Goal: Check status

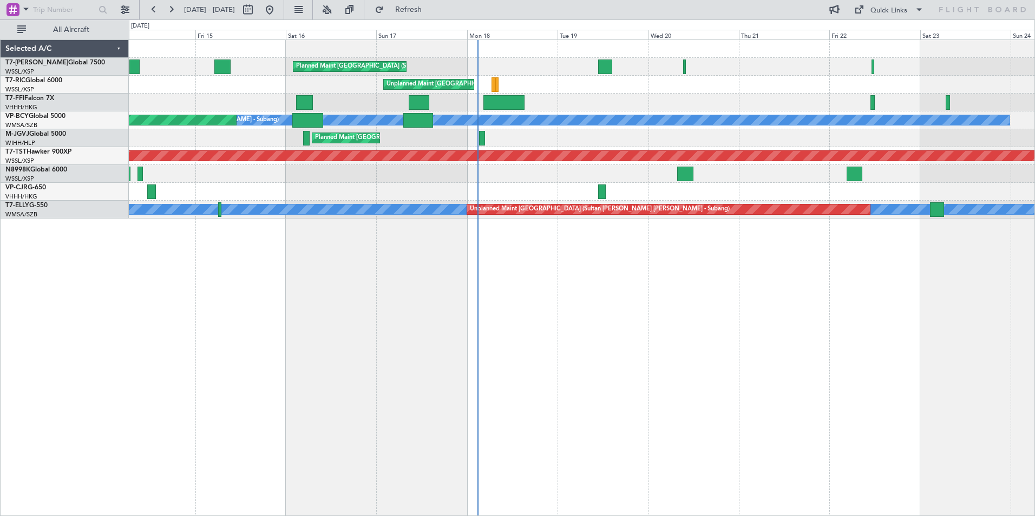
click at [500, 286] on div "Planned Maint [GEOGRAPHIC_DATA] (Seletar) Unplanned Maint [GEOGRAPHIC_DATA] (Se…" at bounding box center [582, 278] width 906 height 477
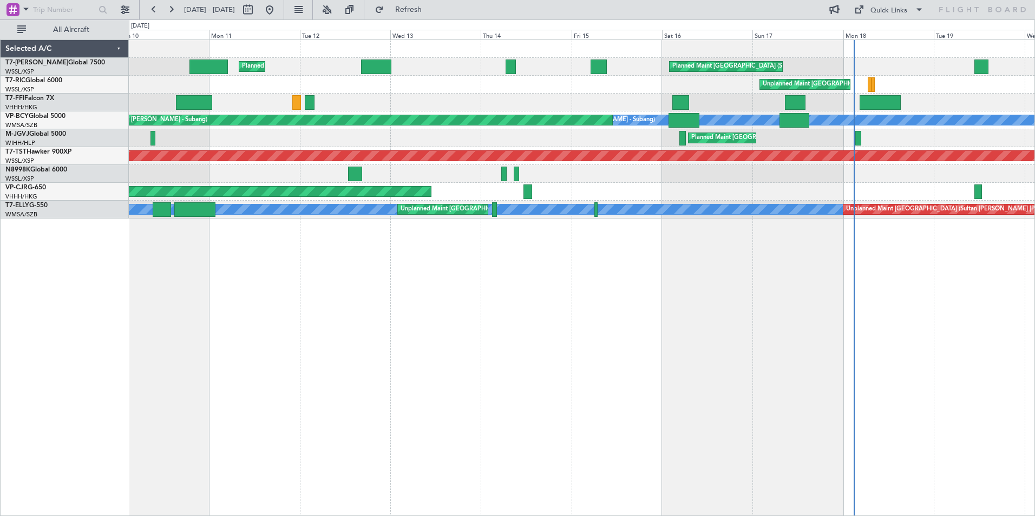
click at [584, 381] on div "Planned Maint [GEOGRAPHIC_DATA] (Seletar) Planned Maint [GEOGRAPHIC_DATA] ([GEO…" at bounding box center [582, 278] width 906 height 477
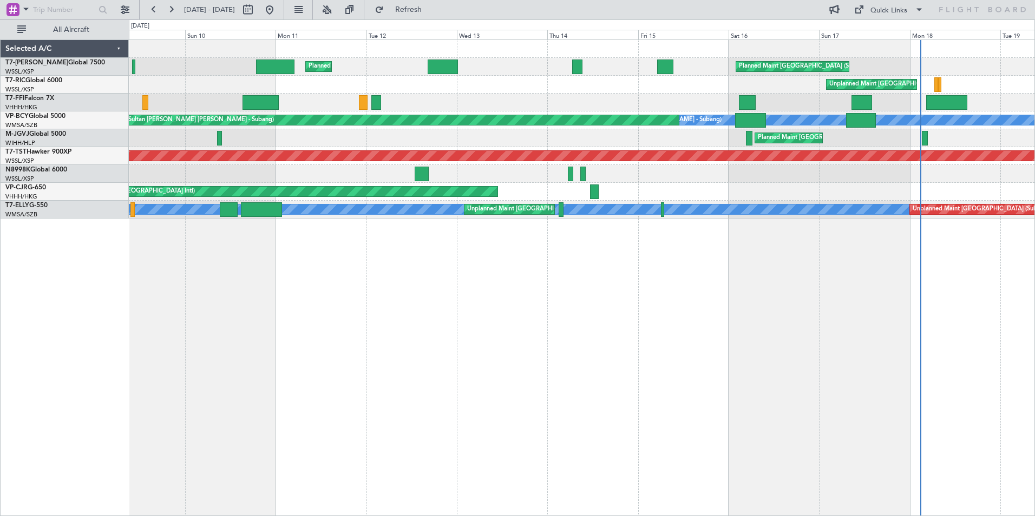
click at [274, 265] on div "Planned Maint [GEOGRAPHIC_DATA] (Seletar) Planned Maint [GEOGRAPHIC_DATA] ([GEO…" at bounding box center [582, 278] width 906 height 477
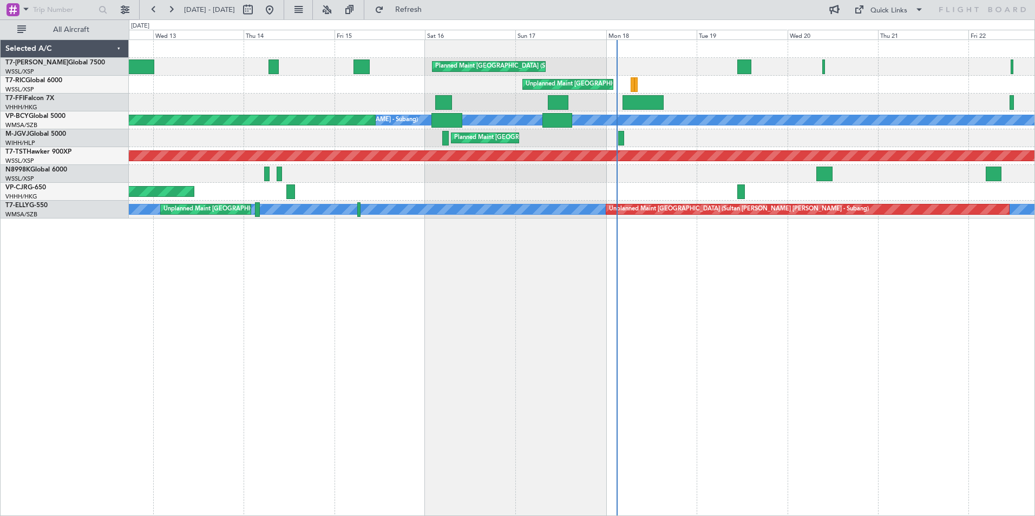
click at [204, 254] on div "Planned Maint [GEOGRAPHIC_DATA] (Seletar) Planned Maint [GEOGRAPHIC_DATA] ([GEO…" at bounding box center [582, 278] width 906 height 477
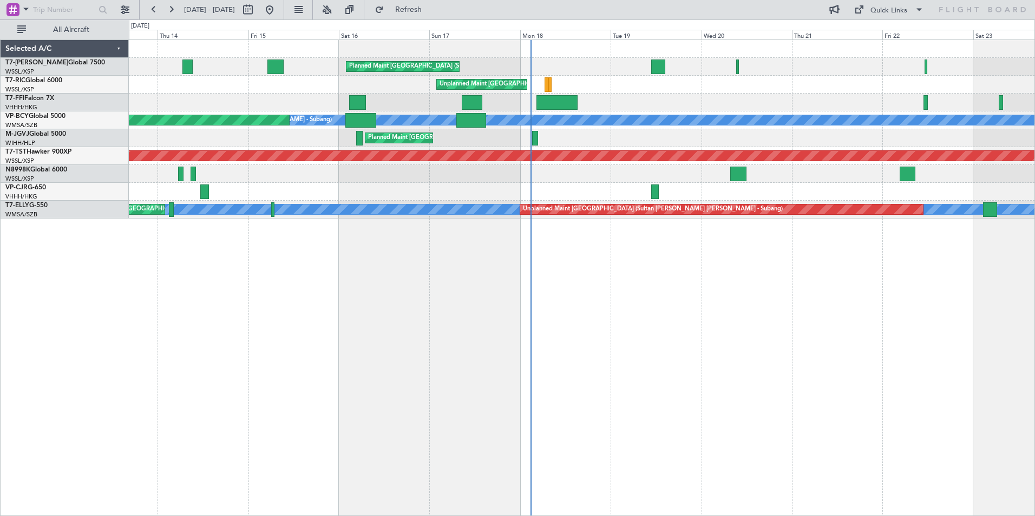
click at [570, 261] on div "Planned Maint [GEOGRAPHIC_DATA] (Seletar) Planned Maint [GEOGRAPHIC_DATA] ([GEO…" at bounding box center [582, 278] width 906 height 477
click at [256, 319] on div "Planned Maint [GEOGRAPHIC_DATA] (Seletar) Planned Maint [GEOGRAPHIC_DATA] ([GEO…" at bounding box center [582, 278] width 906 height 477
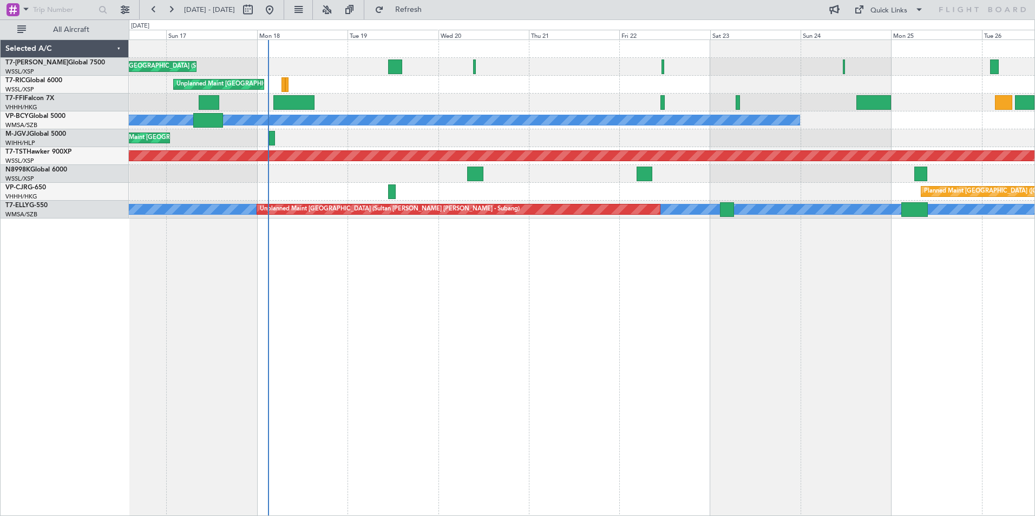
click at [304, 279] on div "Planned Maint [GEOGRAPHIC_DATA] (Seletar) Unplanned Maint [GEOGRAPHIC_DATA] (Se…" at bounding box center [582, 278] width 906 height 477
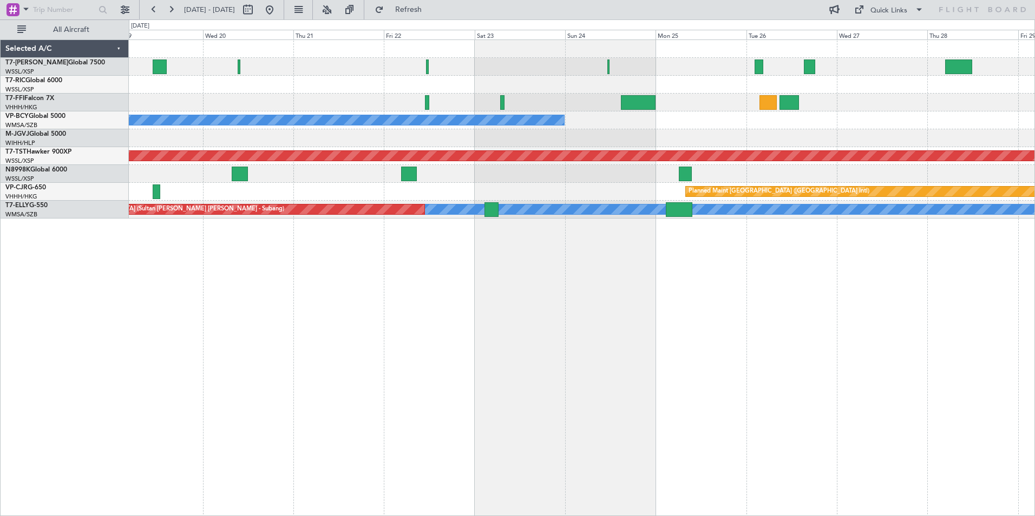
click at [685, 292] on div "Planned Maint [GEOGRAPHIC_DATA] (Seletar) Unplanned Maint [GEOGRAPHIC_DATA] (Se…" at bounding box center [582, 278] width 906 height 477
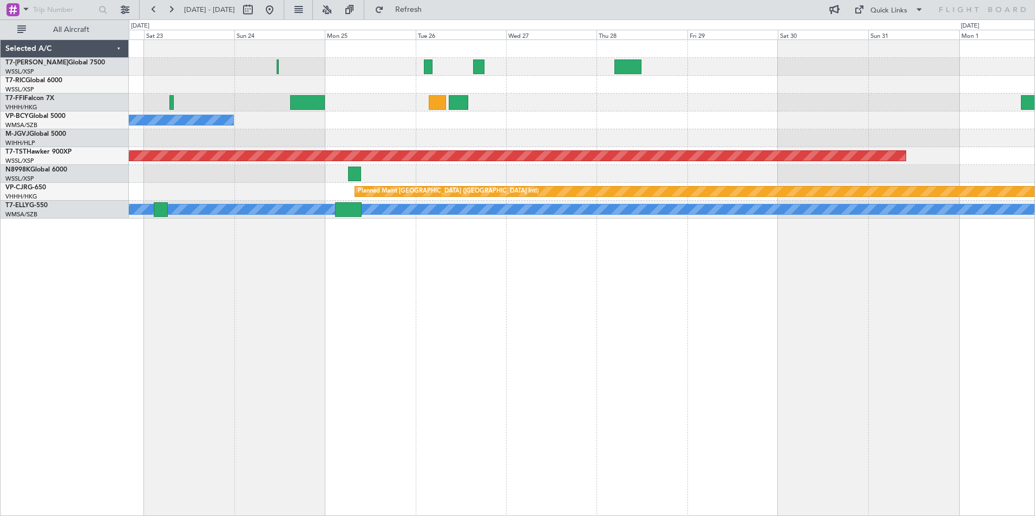
click at [483, 291] on div "[PERSON_NAME] [GEOGRAPHIC_DATA] (Sultan [PERSON_NAME] [PERSON_NAME] - Subang) P…" at bounding box center [582, 278] width 906 height 477
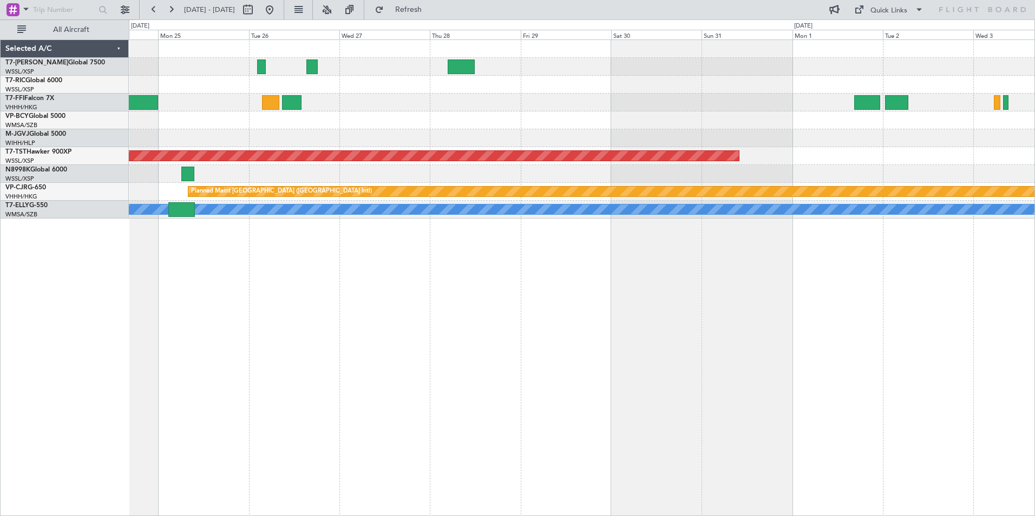
click at [321, 292] on div "[PERSON_NAME] [GEOGRAPHIC_DATA] (Sultan [PERSON_NAME] [PERSON_NAME] - Subang) P…" at bounding box center [582, 278] width 906 height 477
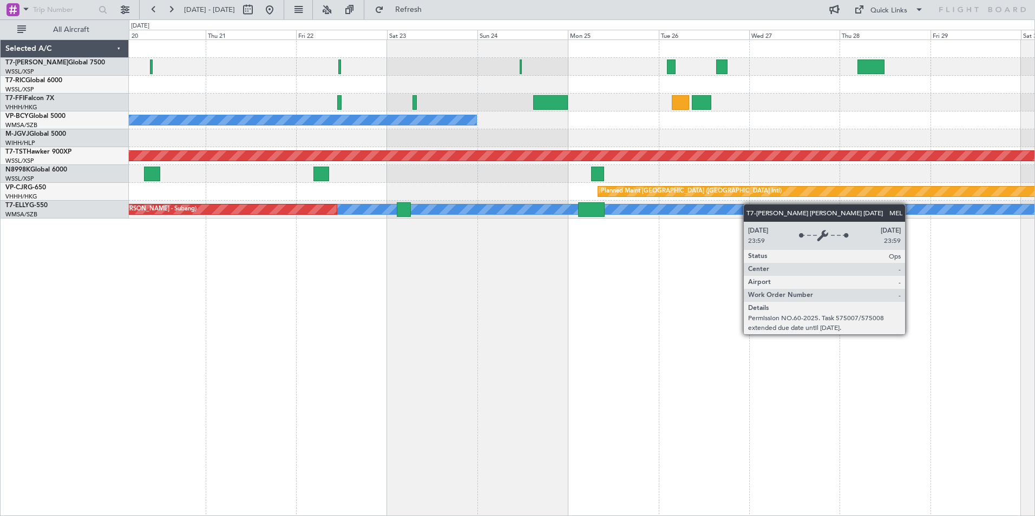
click at [750, 205] on div "Unplanned Maint [GEOGRAPHIC_DATA] (Seletar) [PERSON_NAME] (Sultan [PERSON_NAME]…" at bounding box center [582, 278] width 906 height 477
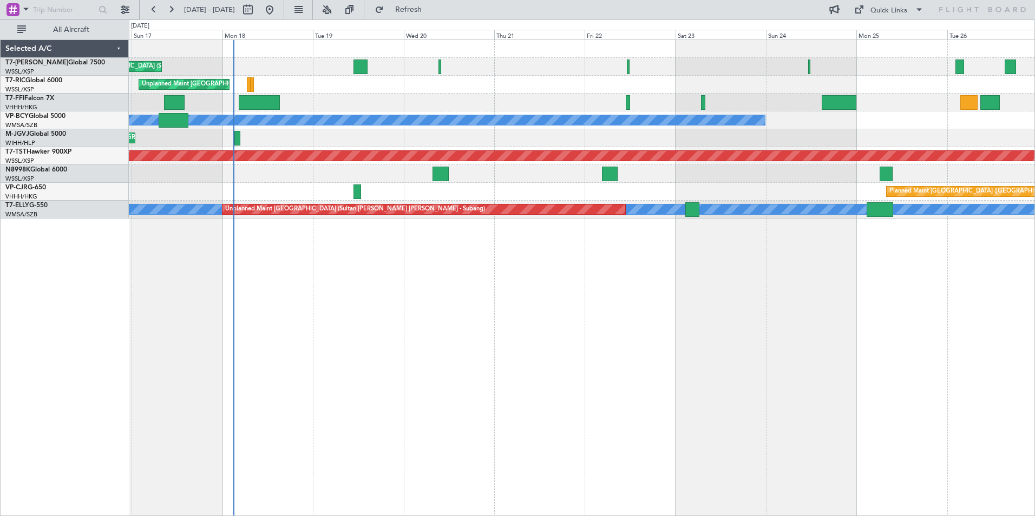
click at [509, 324] on div "Planned Maint [GEOGRAPHIC_DATA] (Seletar) Unplanned Maint [GEOGRAPHIC_DATA] (Se…" at bounding box center [582, 278] width 906 height 477
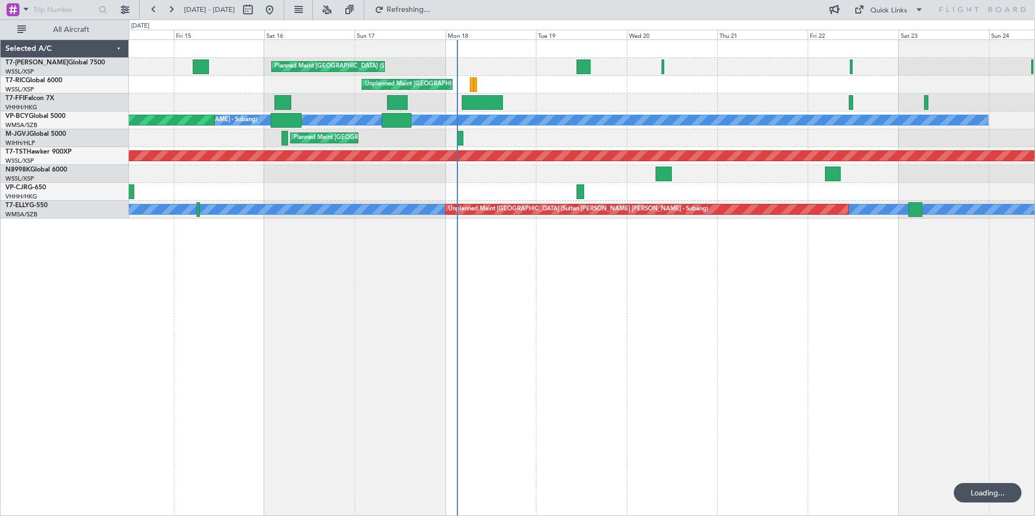
click at [530, 256] on div "Planned Maint [GEOGRAPHIC_DATA] (Seletar) Unplanned Maint [GEOGRAPHIC_DATA] (Se…" at bounding box center [582, 278] width 906 height 477
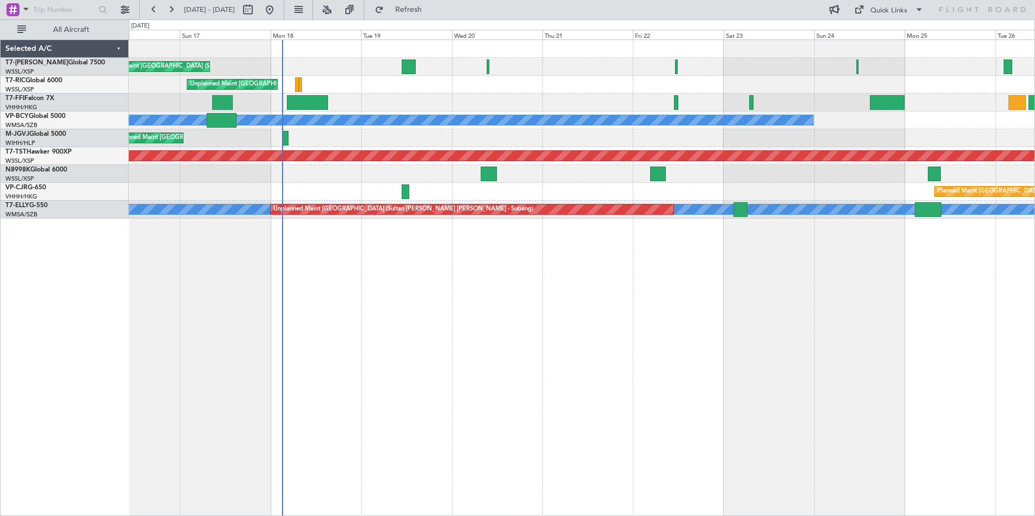
click at [408, 203] on div "Planned Maint [GEOGRAPHIC_DATA] (Seletar) Unplanned Maint [GEOGRAPHIC_DATA] (Se…" at bounding box center [581, 129] width 905 height 179
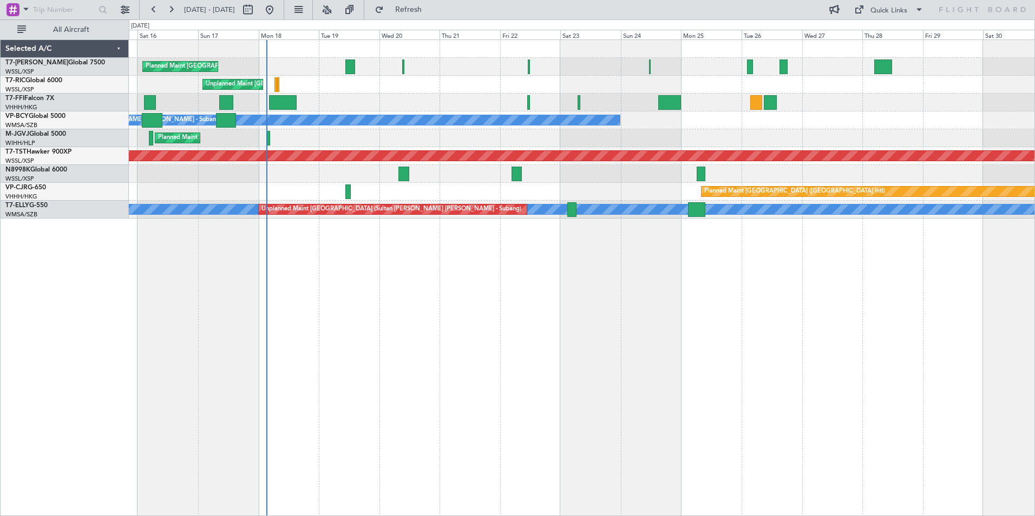
click at [347, 317] on div "Planned Maint [GEOGRAPHIC_DATA] (Seletar) Unplanned Maint [GEOGRAPHIC_DATA] (Se…" at bounding box center [582, 278] width 906 height 477
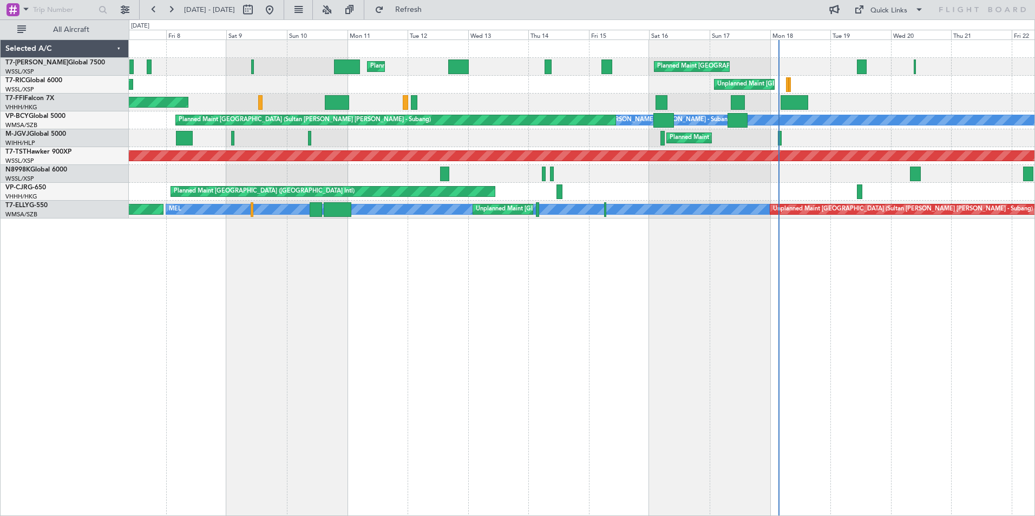
click at [741, 310] on div "Planned Maint [GEOGRAPHIC_DATA] (Seletar) Planned Maint [GEOGRAPHIC_DATA] ([GEO…" at bounding box center [582, 278] width 906 height 477
